Goal: Connect with others: Answer question/provide support

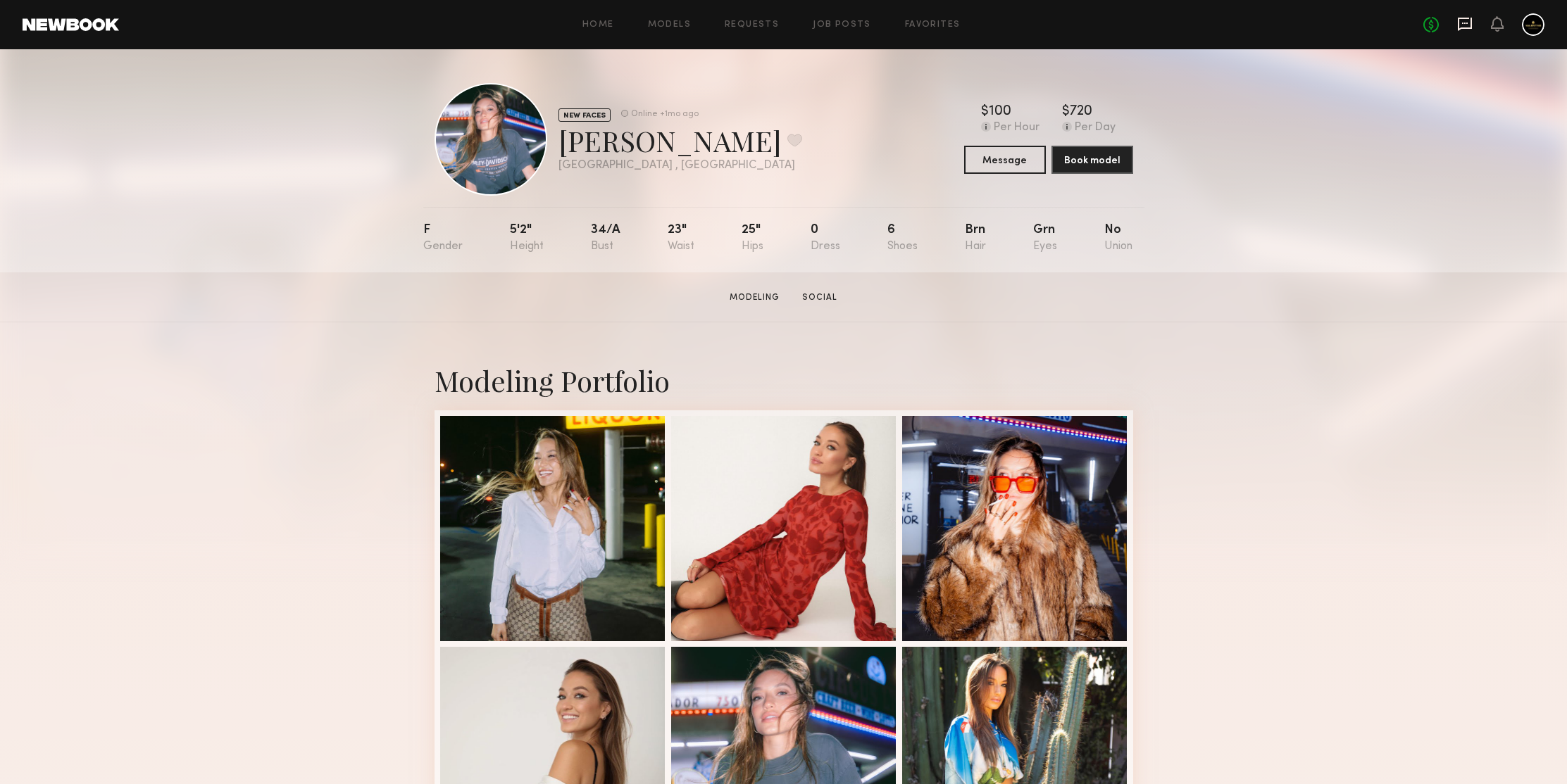
click at [1463, 16] on icon at bounding box center [1465, 23] width 15 height 15
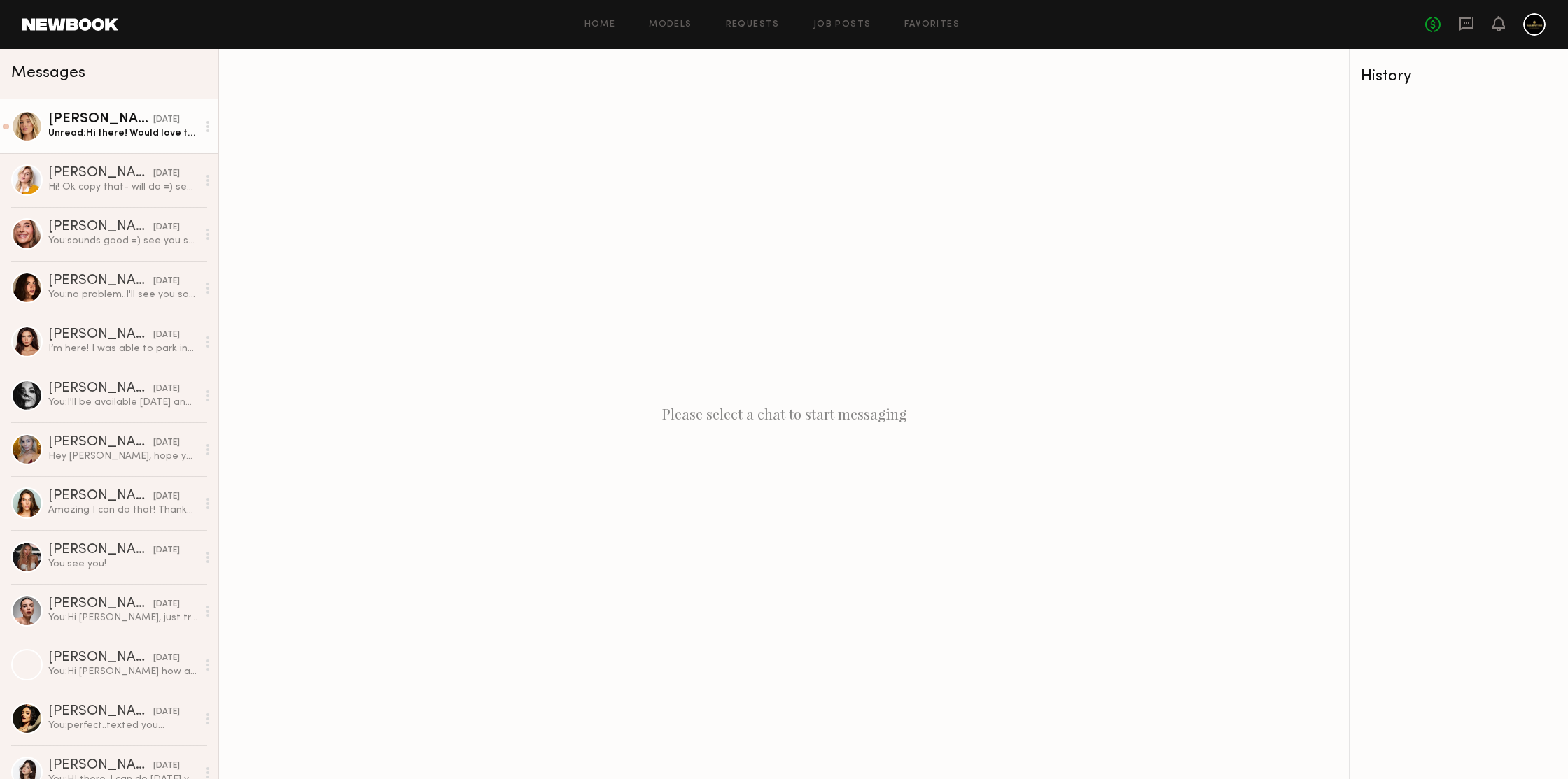
click at [105, 139] on div "Unread: Hi there! Would love to come in this week if you are able to share your…" at bounding box center [123, 133] width 149 height 14
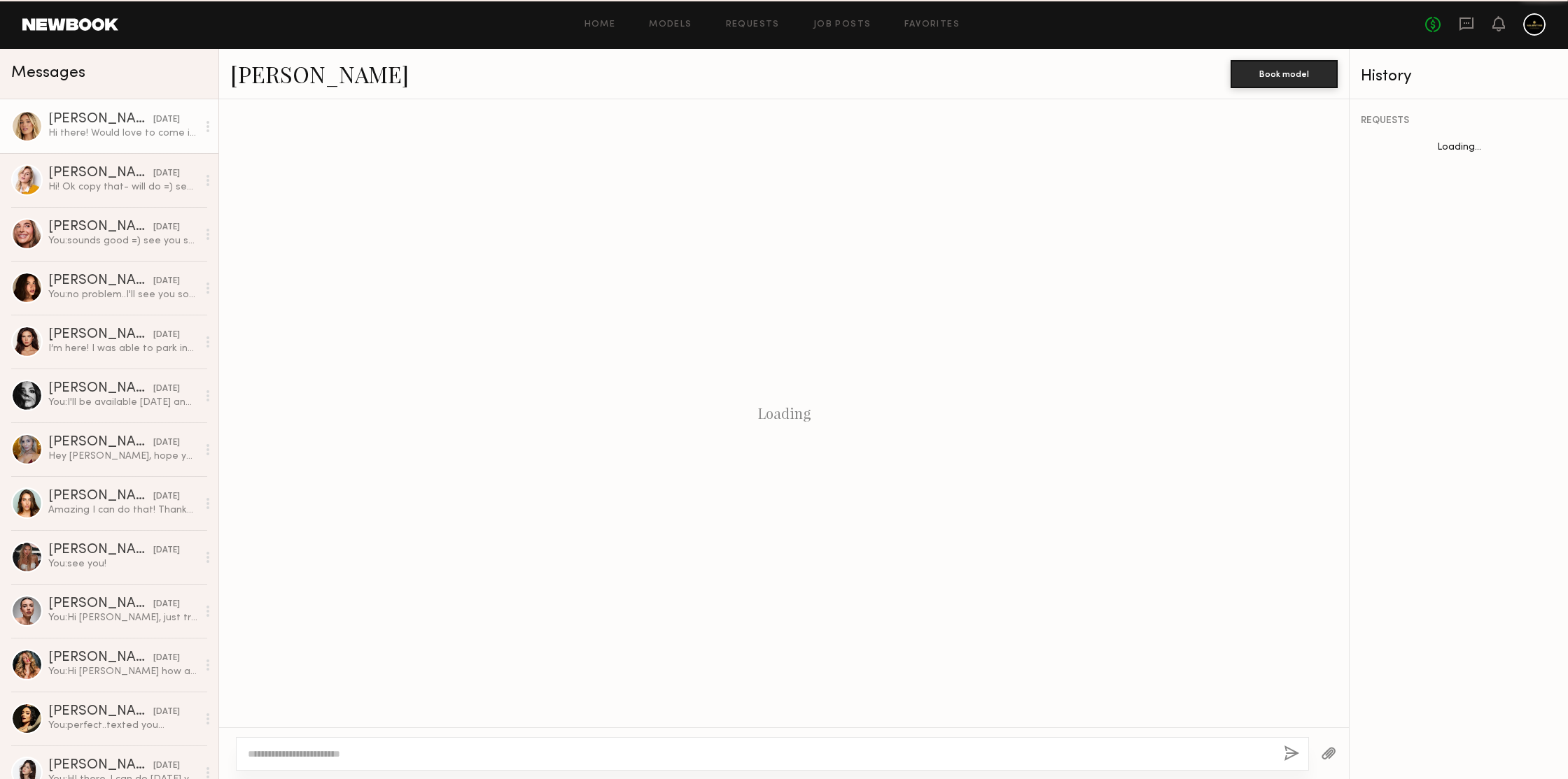
scroll to position [948, 0]
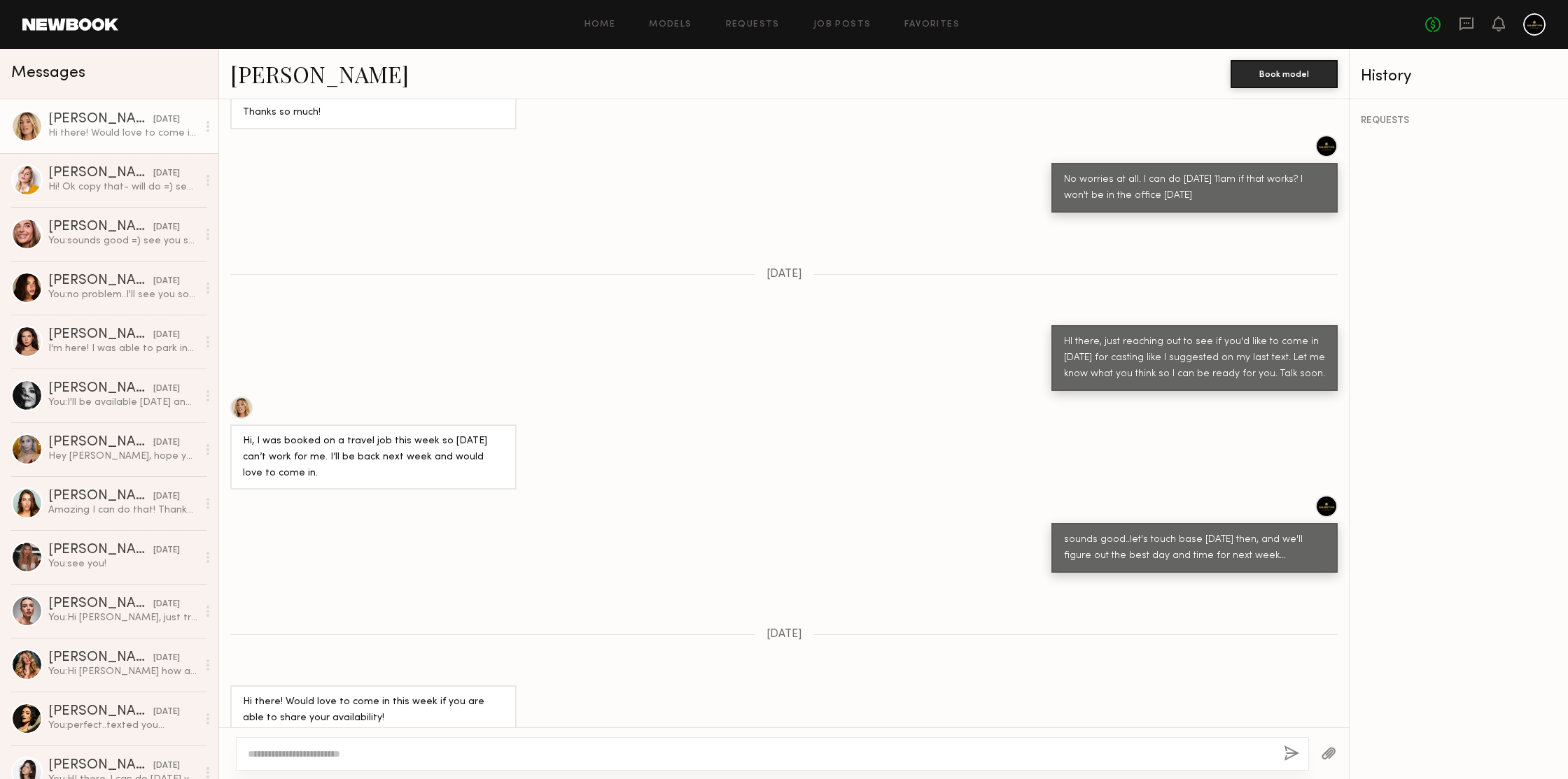
click at [466, 747] on textarea at bounding box center [760, 753] width 1024 height 14
type textarea "**********"
click at [1295, 753] on button "button" at bounding box center [1291, 754] width 15 height 17
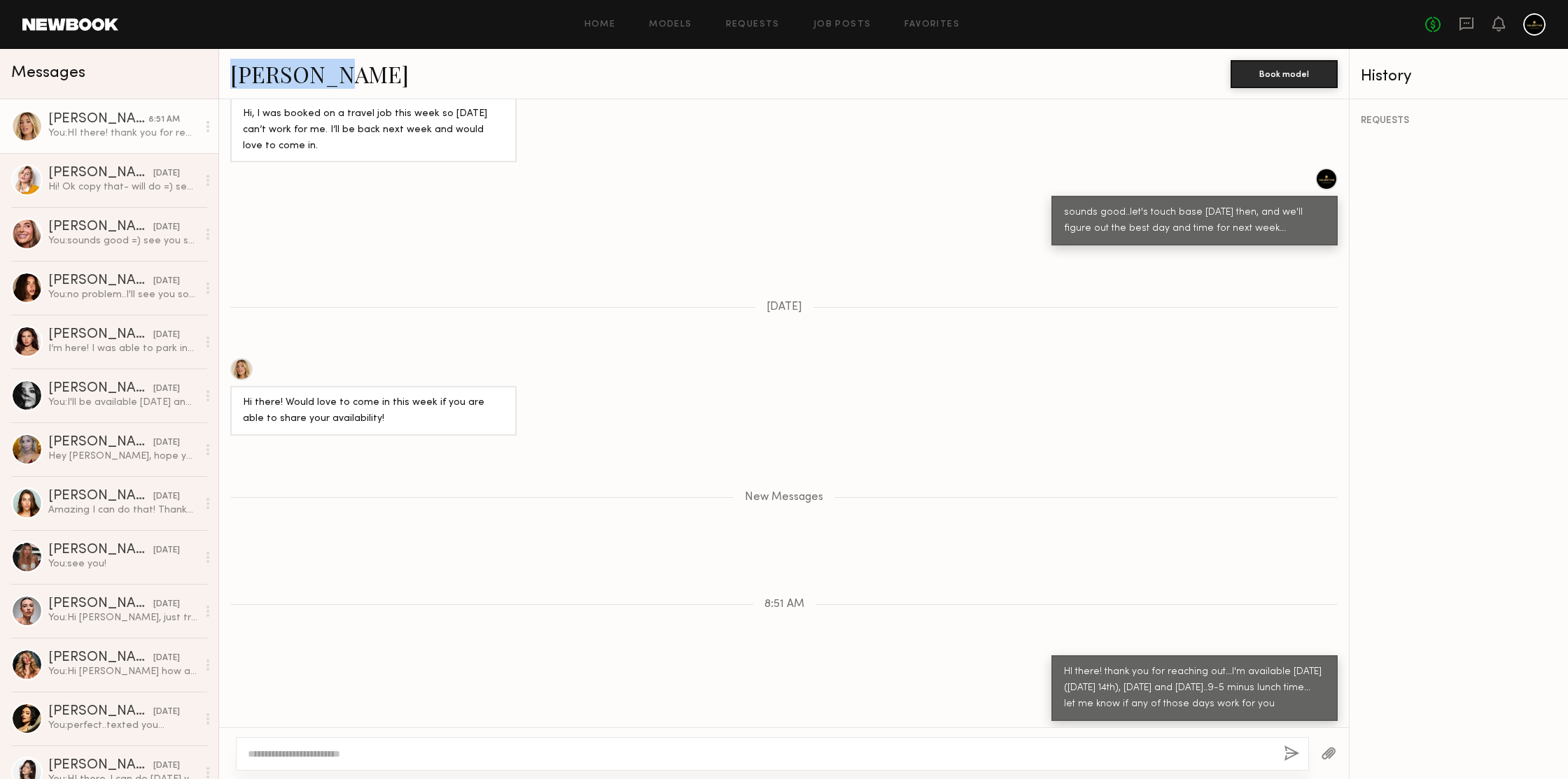
drag, startPoint x: 264, startPoint y: 78, endPoint x: 745, endPoint y: 88, distance: 481.1
click at [709, 106] on div "Hailey M. Book model Loading Hi, I am waiting on a booking confirmation to find…" at bounding box center [784, 414] width 1130 height 730
click at [754, 84] on div "Hailey M." at bounding box center [731, 74] width 1000 height 30
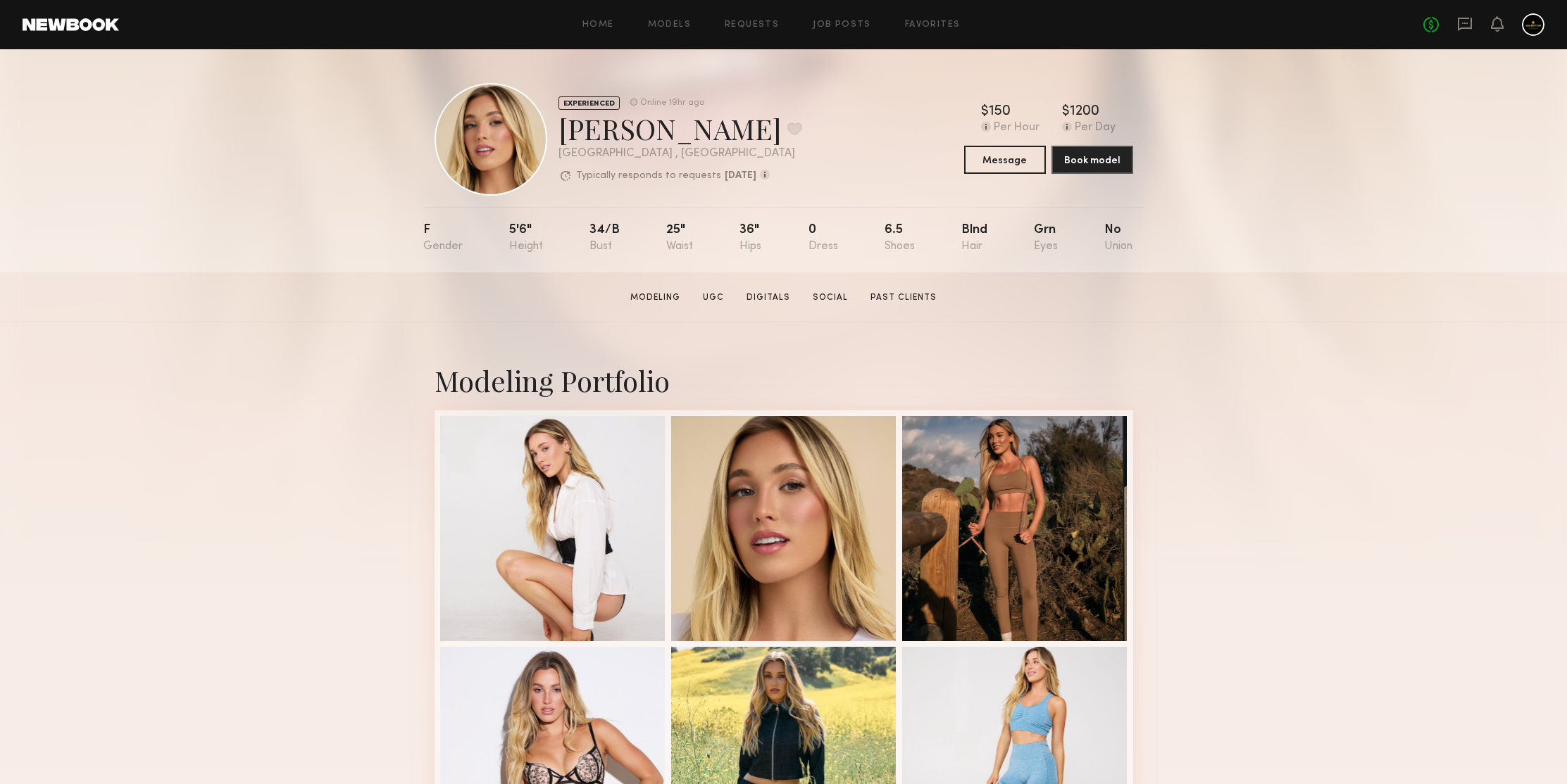
click at [1347, 242] on div "EXPERIENCED Online 19hr ago [PERSON_NAME] Favorite [GEOGRAPHIC_DATA] , [GEOGRAP…" at bounding box center [784, 161] width 1567 height 223
